Goal: Navigation & Orientation: Find specific page/section

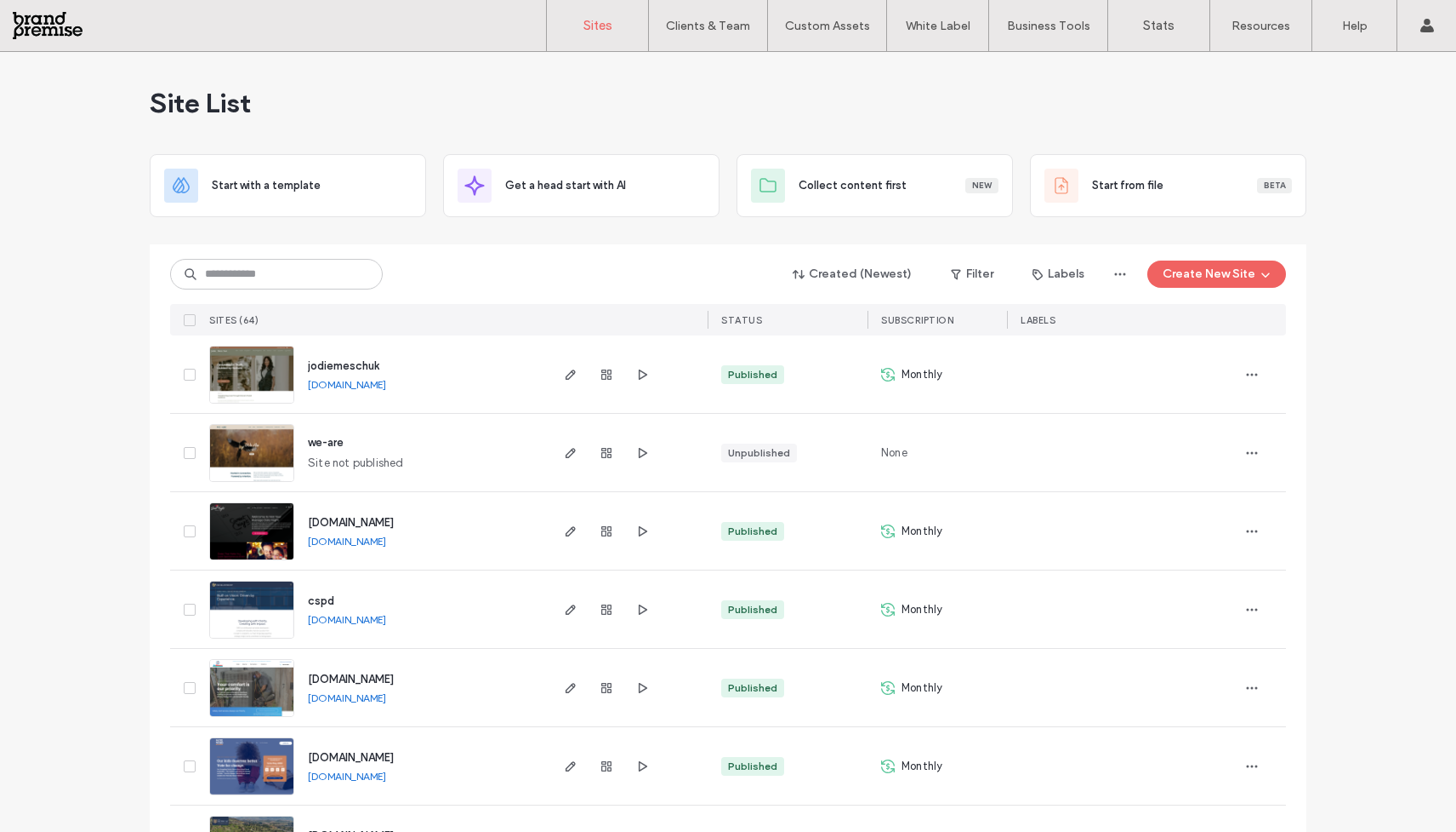
click at [344, 369] on span "jodiemeschuk" at bounding box center [343, 365] width 71 height 12
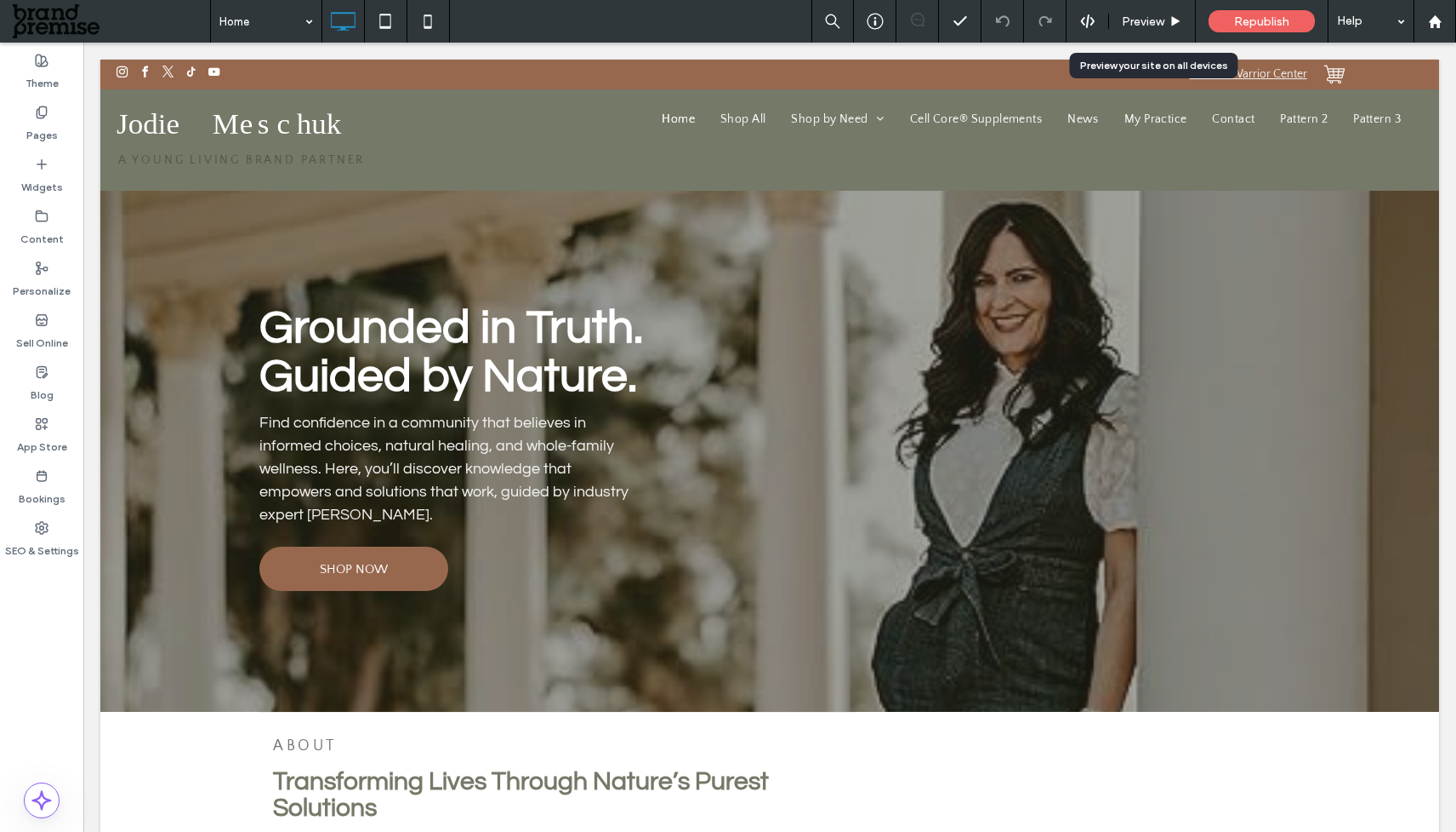
click at [1153, 18] on span "Preview" at bounding box center [1143, 21] width 43 height 14
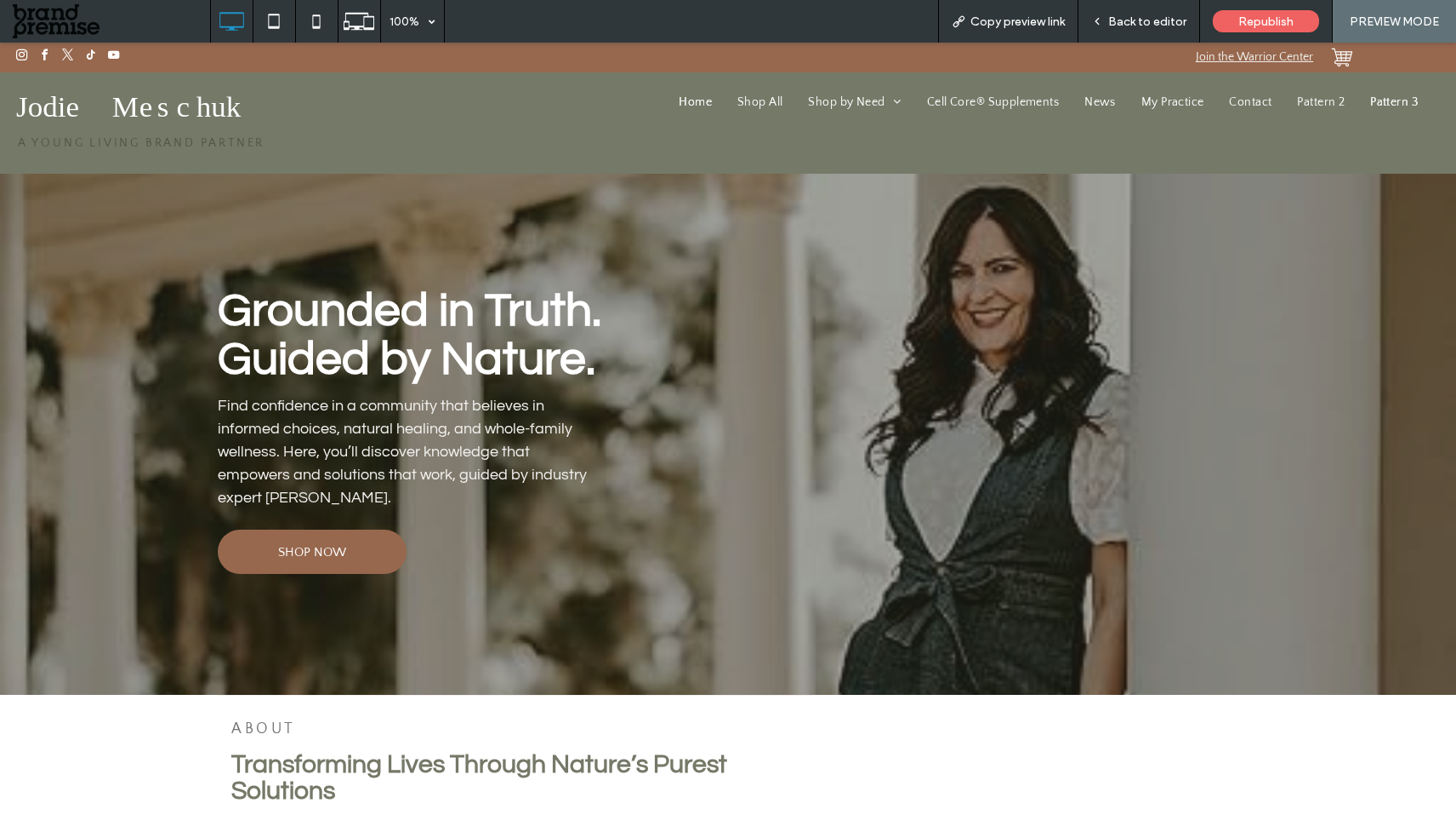
click at [1377, 98] on span "Pattern 3" at bounding box center [1394, 102] width 48 height 13
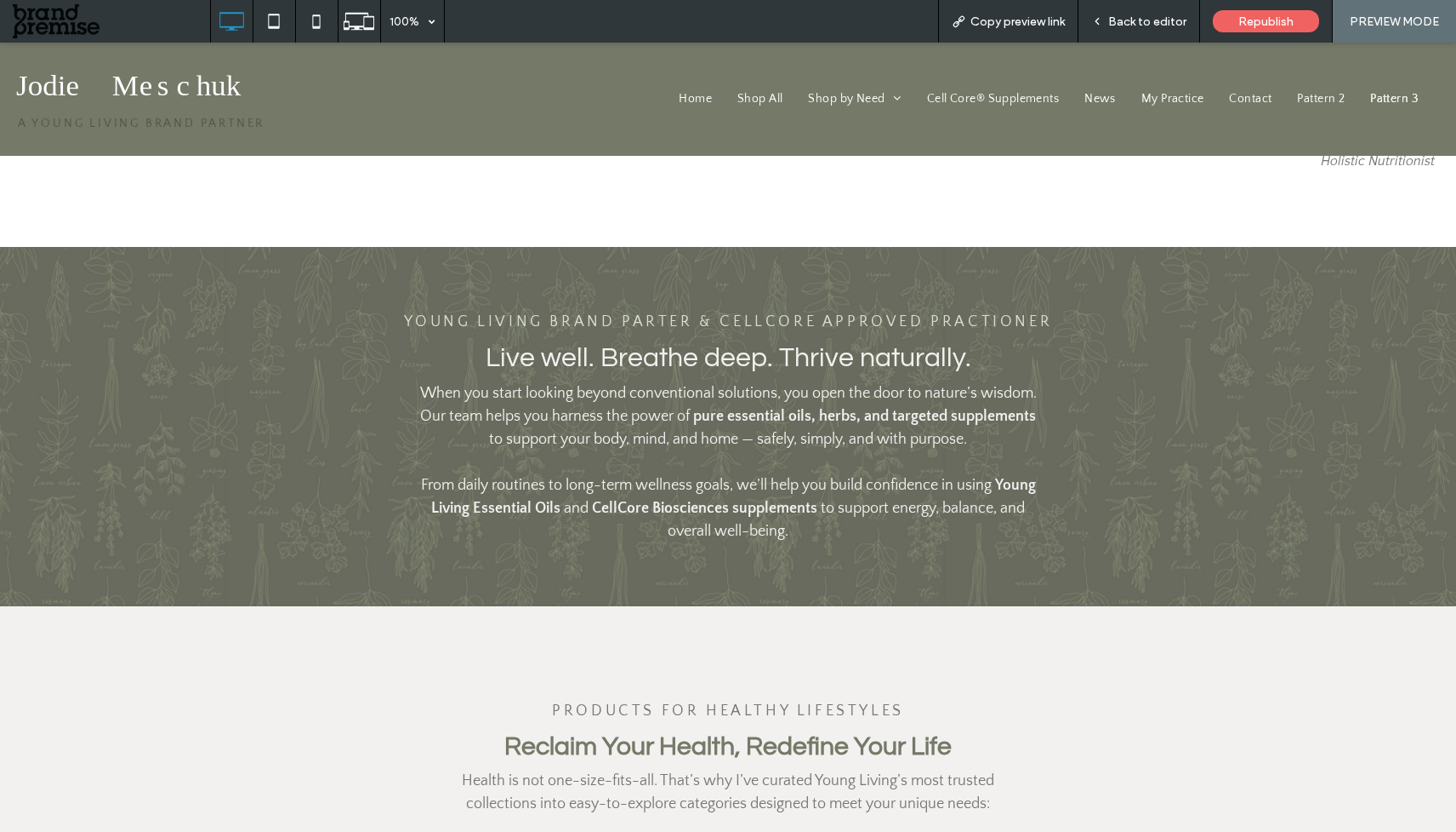
scroll to position [1192, 0]
click at [679, 100] on span "Home" at bounding box center [695, 99] width 33 height 13
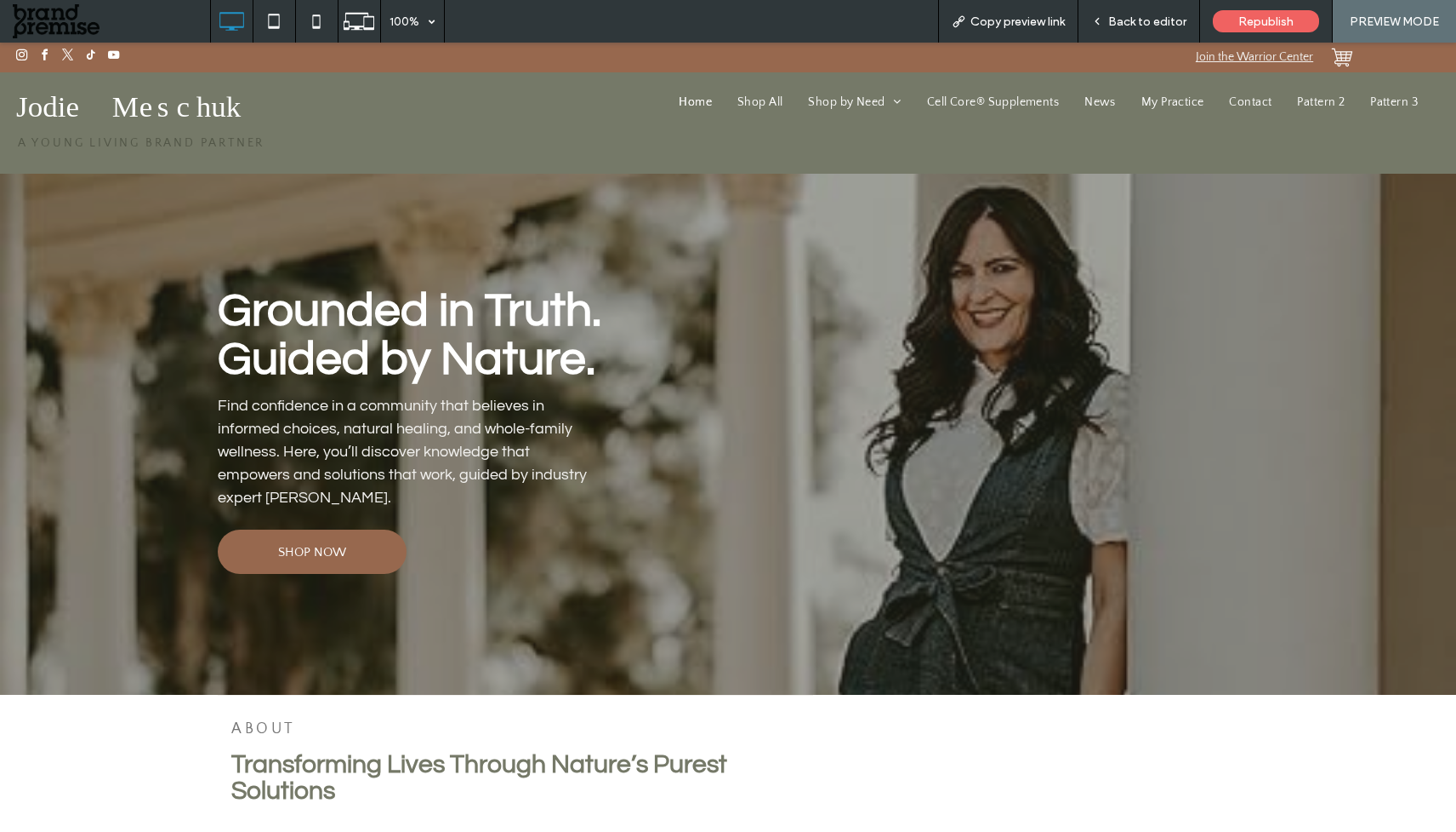
drag, startPoint x: 1126, startPoint y: 23, endPoint x: 1145, endPoint y: 4, distance: 26.9
click at [1126, 23] on span "Back to editor" at bounding box center [1147, 21] width 78 height 14
